Goal: Use online tool/utility: Utilize a website feature to perform a specific function

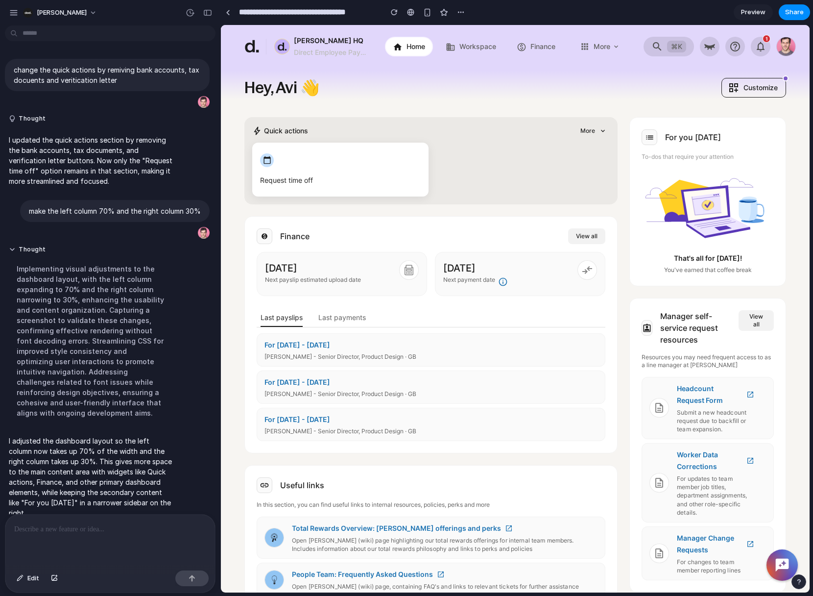
scroll to position [14, 0]
